Goal: Information Seeking & Learning: Check status

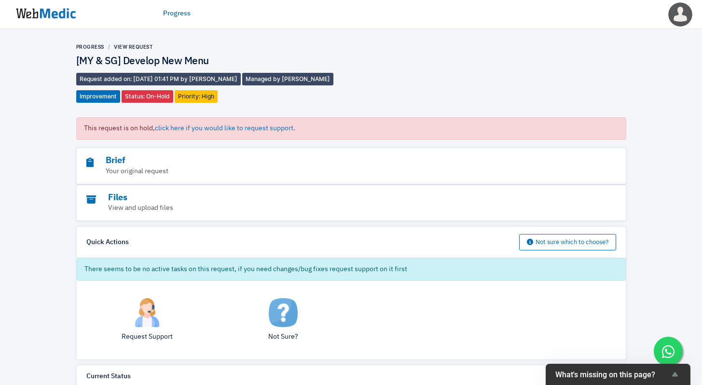
click at [59, 13] on img at bounding box center [46, 14] width 72 height 30
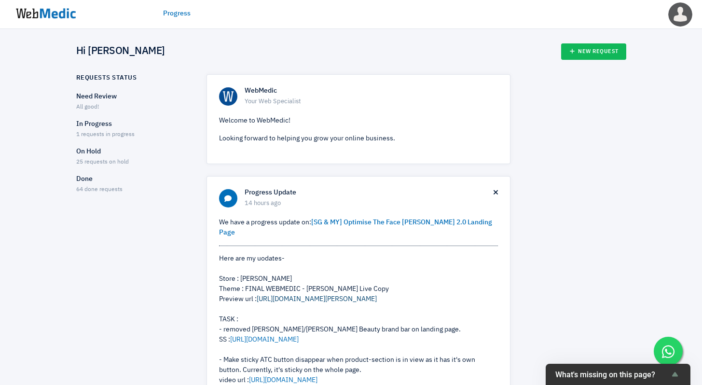
click at [351, 296] on link "https://nateskin.com.my/pages/the-face-shaver-2-0" at bounding box center [317, 299] width 120 height 7
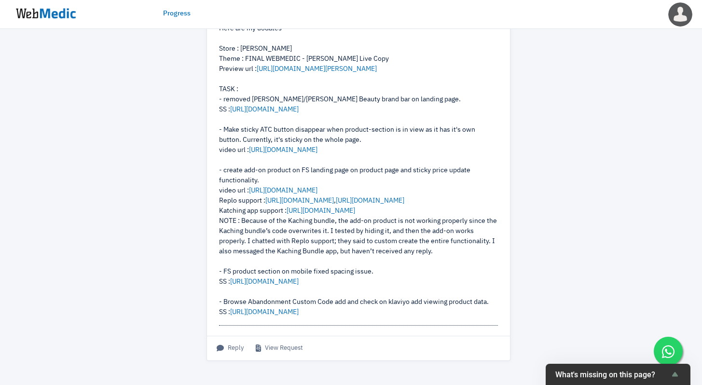
scroll to position [231, 0]
click at [292, 284] on link "https://prnt.sc/USWN9OAwBrQo" at bounding box center [264, 281] width 69 height 7
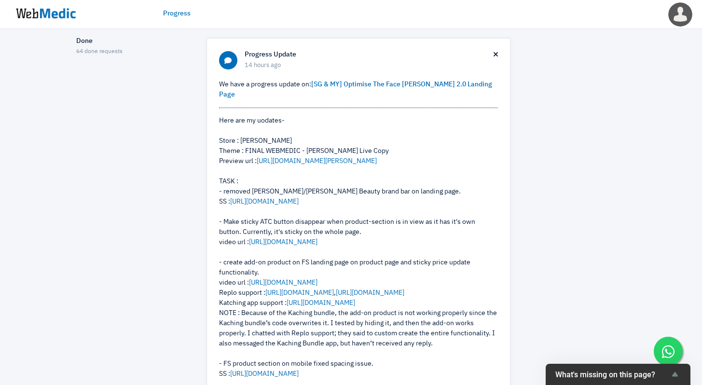
scroll to position [167, 0]
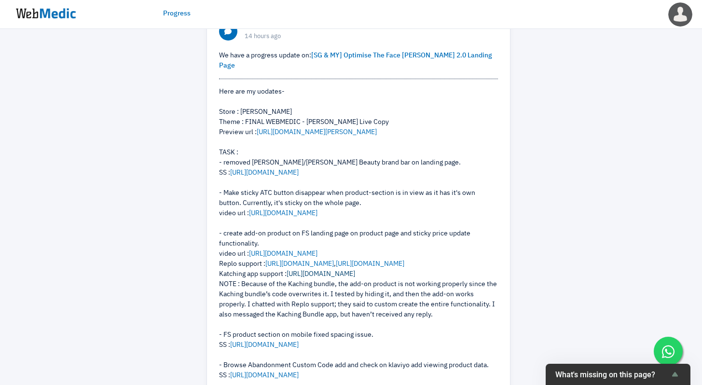
click at [338, 278] on link "https://prnt.sc/OfFNBaZ0Si6l" at bounding box center [321, 274] width 69 height 7
click at [374, 267] on link "[URL][DOMAIN_NAME]" at bounding box center [370, 264] width 69 height 7
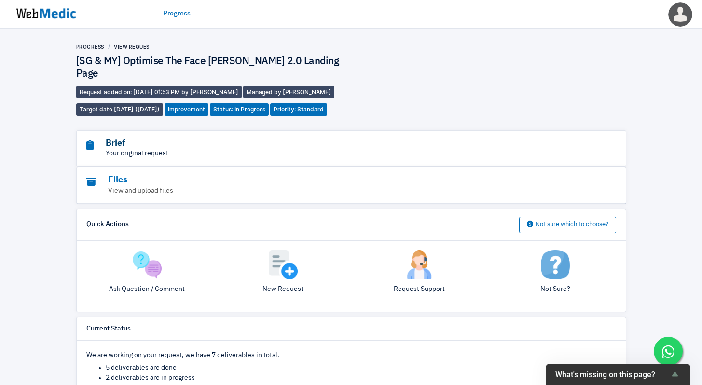
click at [152, 138] on h3 "Brief" at bounding box center [324, 143] width 477 height 11
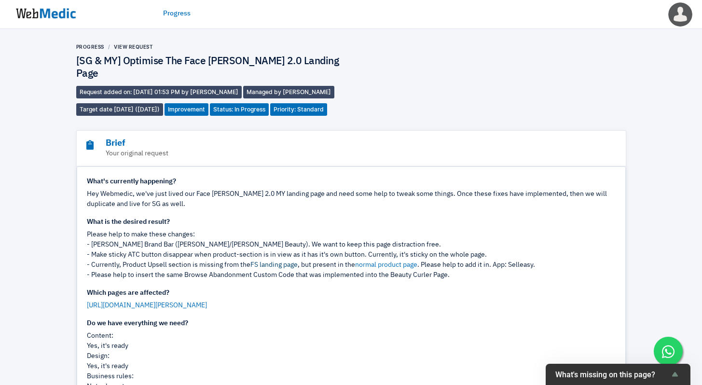
click at [254, 262] on link "FS landing page" at bounding box center [274, 265] width 47 height 7
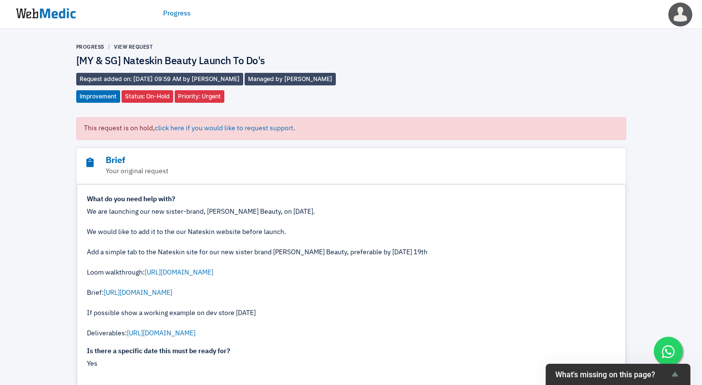
click at [62, 18] on img at bounding box center [46, 14] width 72 height 30
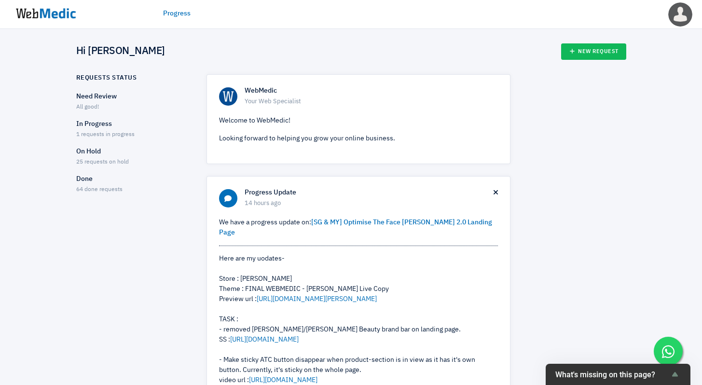
click at [95, 152] on p "On Hold" at bounding box center [132, 152] width 113 height 10
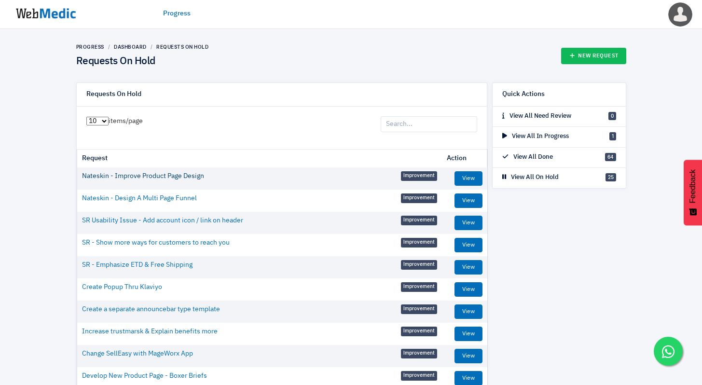
scroll to position [64, 0]
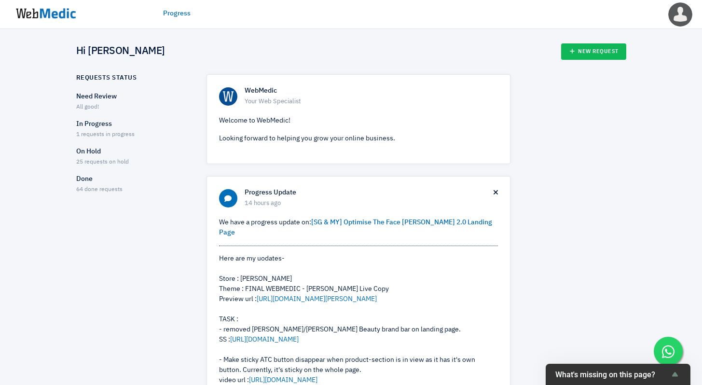
click at [82, 183] on p "Done" at bounding box center [132, 179] width 113 height 10
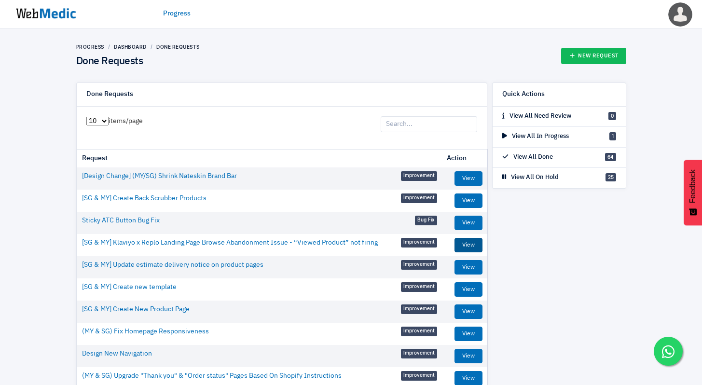
click at [458, 243] on link "View" at bounding box center [469, 245] width 28 height 14
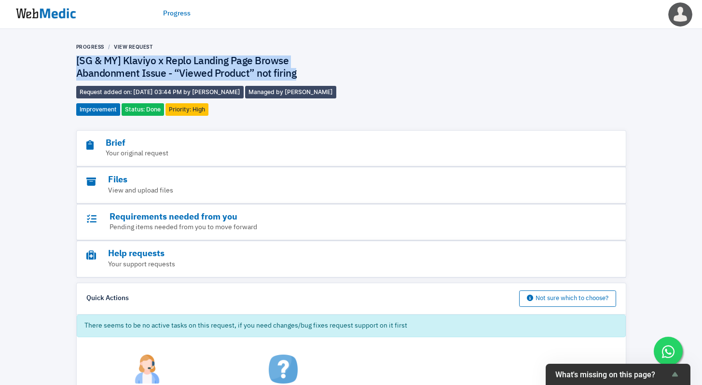
drag, startPoint x: 296, startPoint y: 74, endPoint x: 70, endPoint y: 61, distance: 227.3
copy h4 "[SG & MY] Klaviyo x Replo Landing Page Browse Abandonment Issue - “Viewed Produ…"
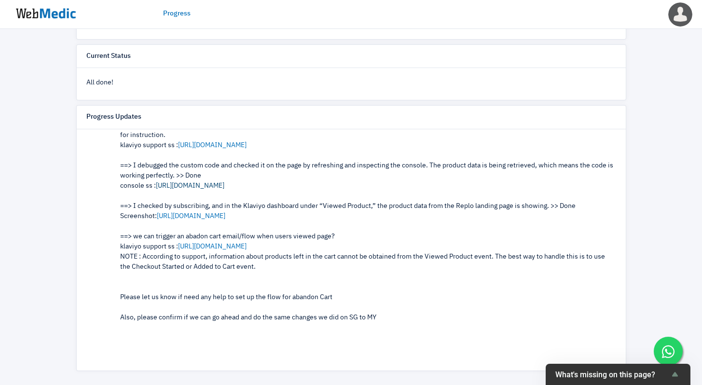
scroll to position [595, 0]
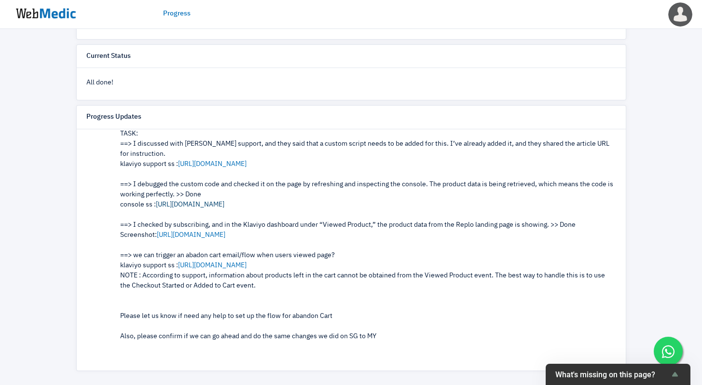
click at [217, 206] on link "[URL][DOMAIN_NAME]" at bounding box center [190, 204] width 69 height 7
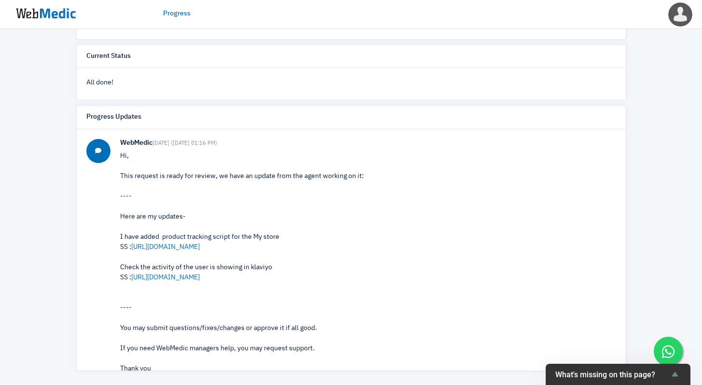
scroll to position [0, 0]
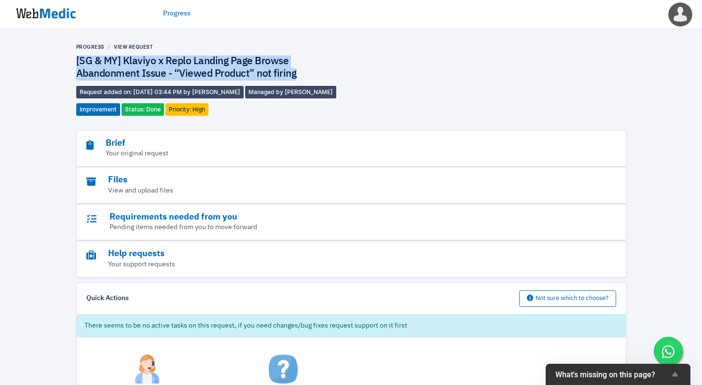
copy h4 "[SG & MY] Klaviyo x Replo Landing Page Browse Abandonment Issue - “Viewed Produ…"
